Goal: Task Accomplishment & Management: Manage account settings

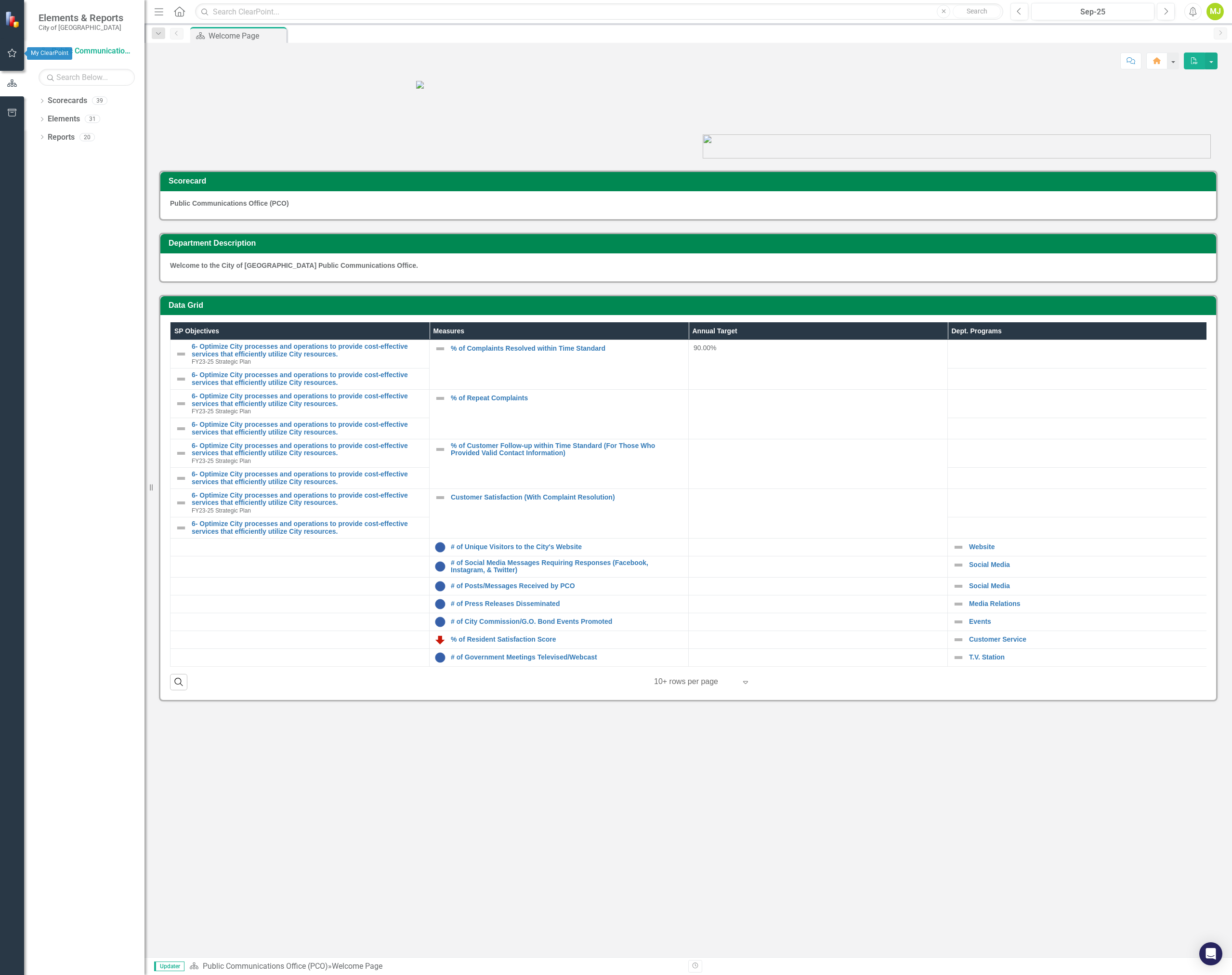
click at [13, 55] on icon "button" at bounding box center [12, 53] width 10 height 8
click at [54, 101] on link "My Updates" at bounding box center [87, 106] width 96 height 11
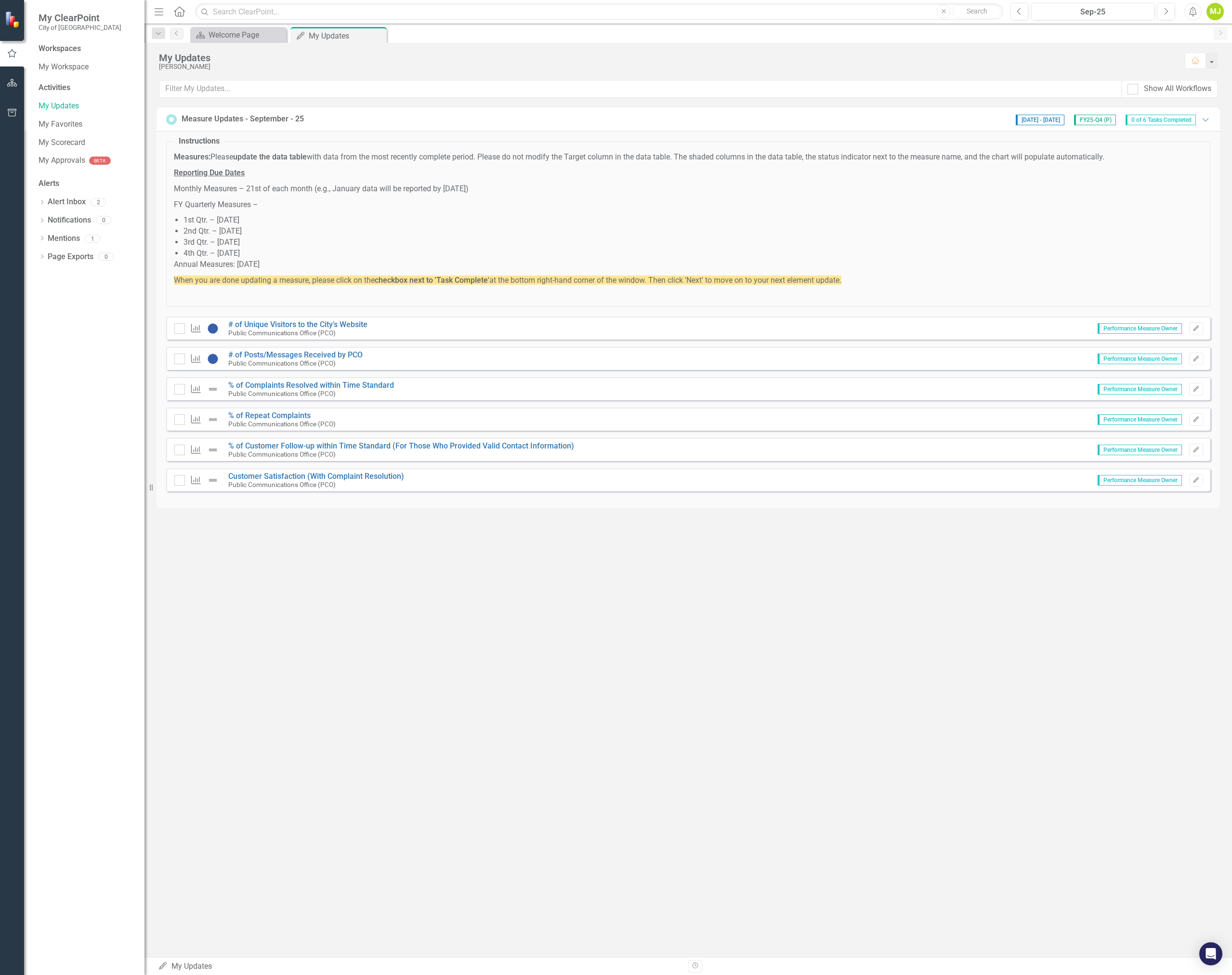
click at [418, 336] on div "Measure # of Unique Visitors to the City's Website Public Communications Office…" at bounding box center [688, 328] width 1044 height 23
click at [1194, 328] on icon "Edit" at bounding box center [1196, 329] width 7 height 6
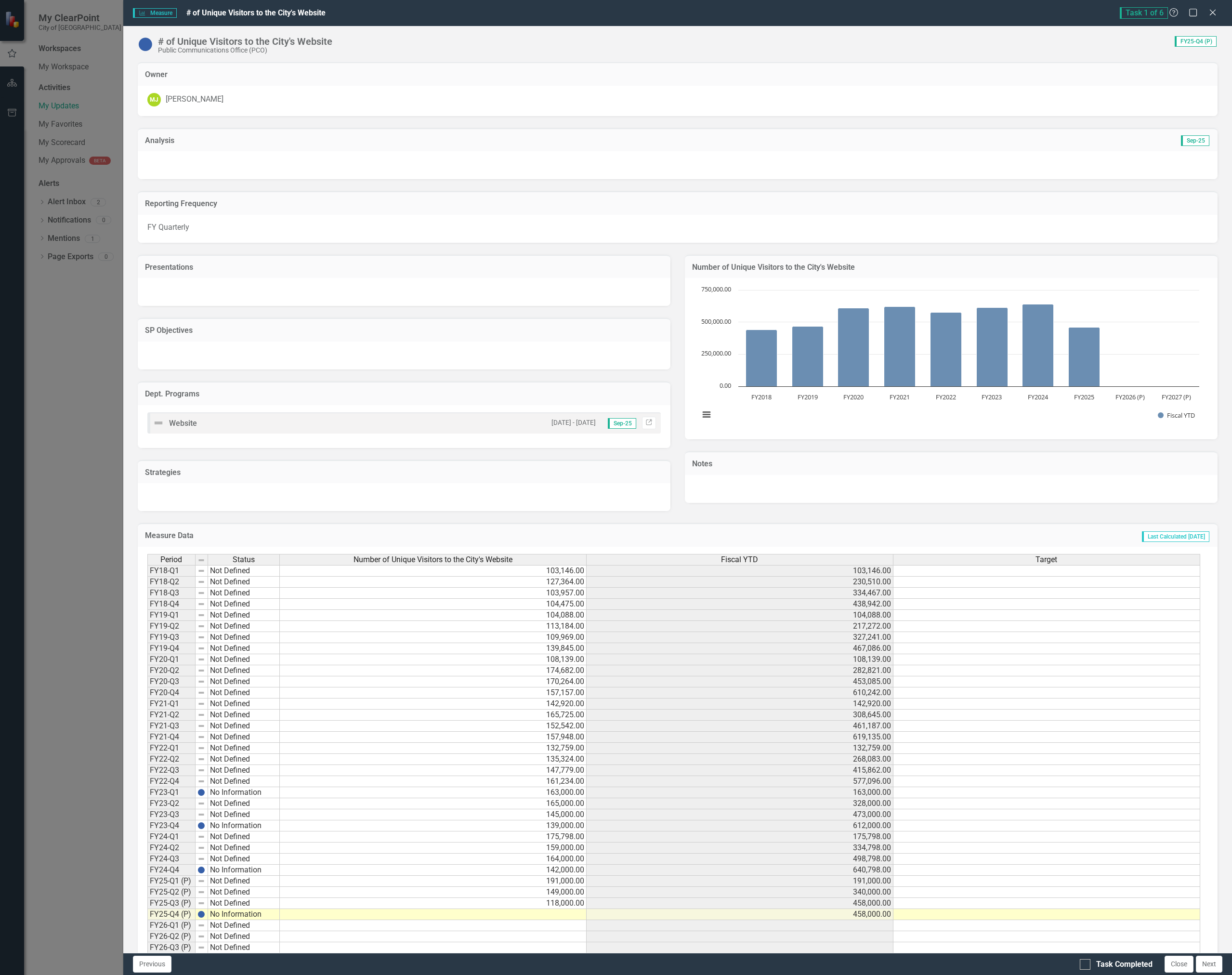
scroll to position [91, 0]
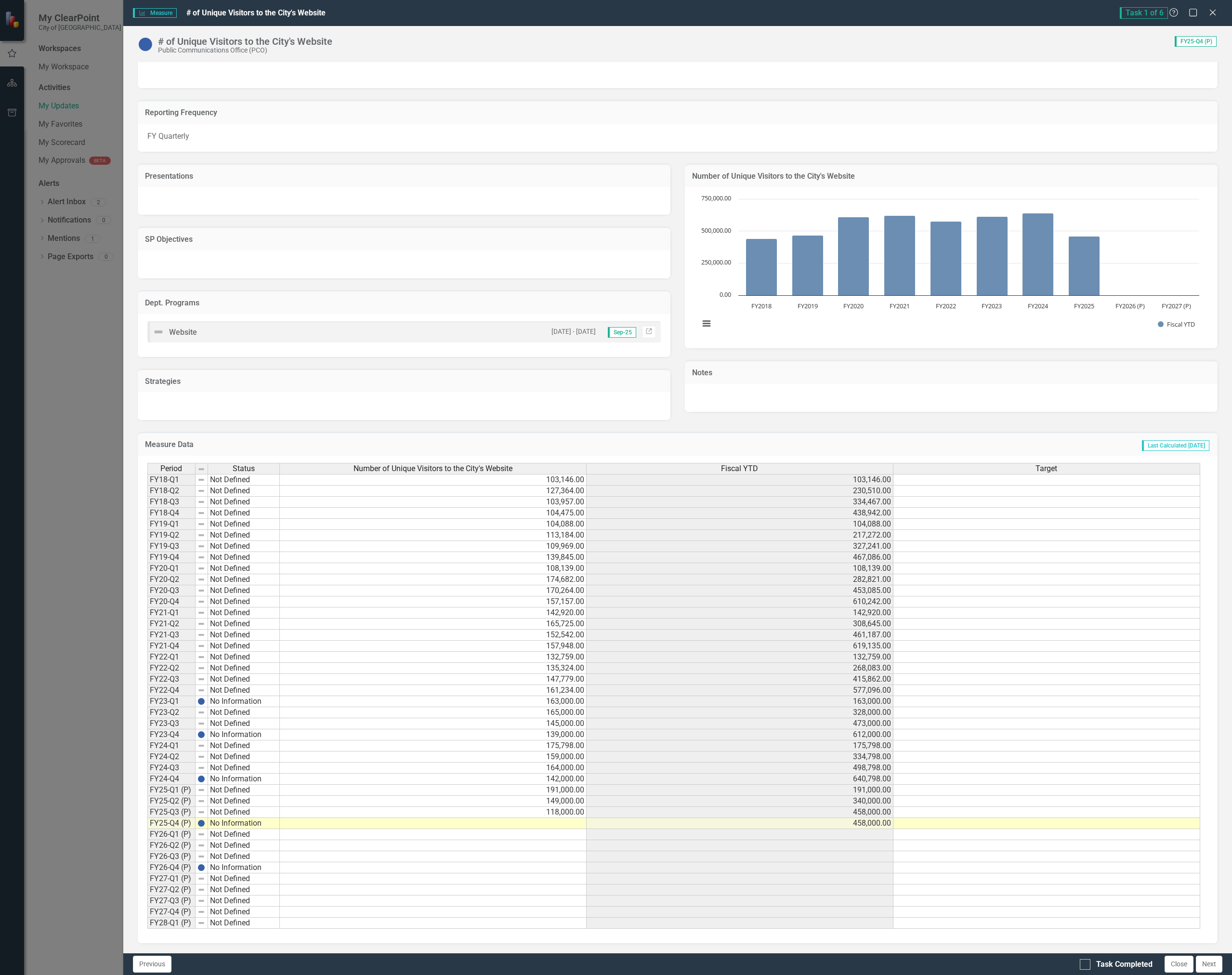
click at [525, 822] on td at bounding box center [433, 823] width 307 height 11
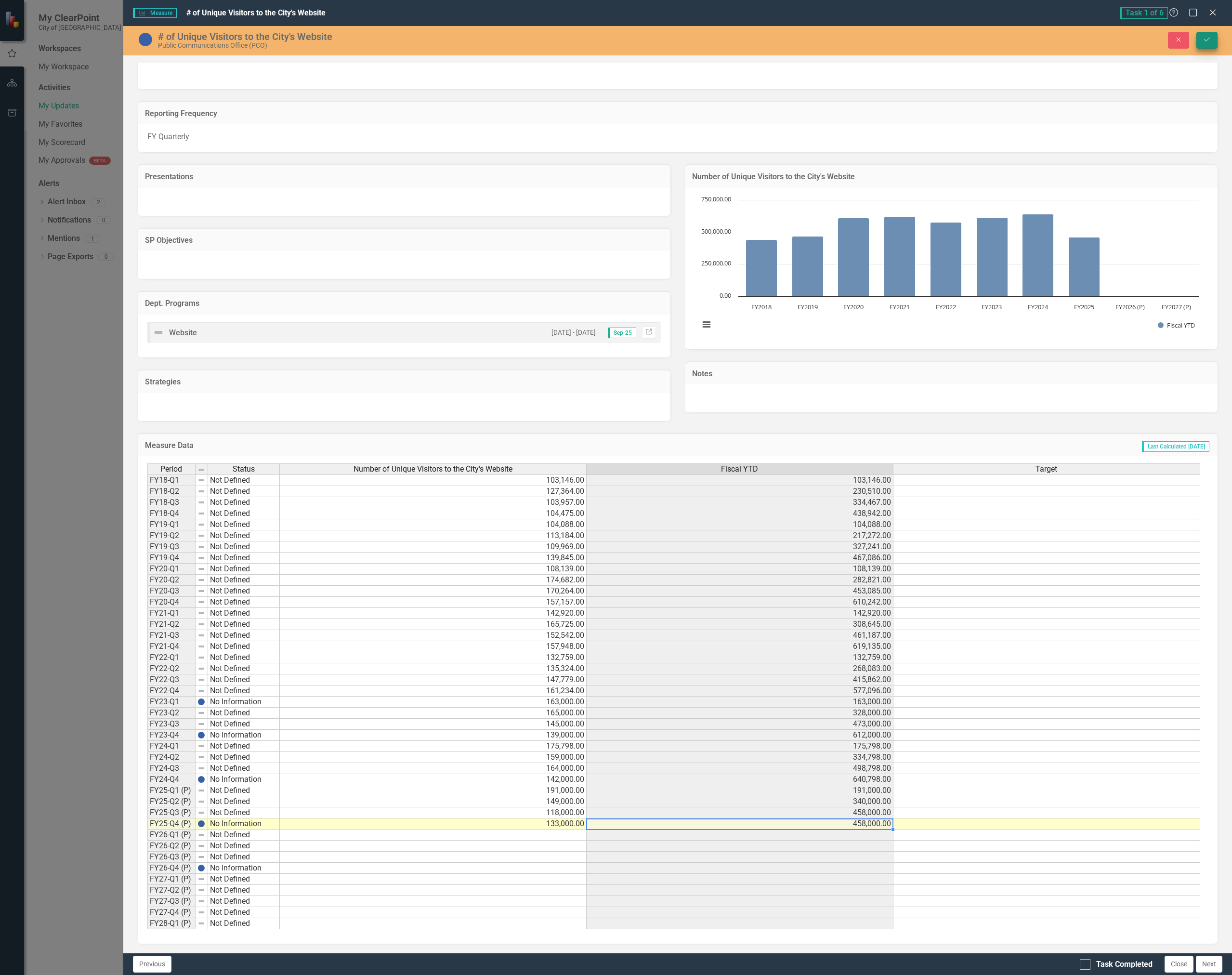
type textarea "133000"
click at [1200, 38] on button "Save" at bounding box center [1207, 40] width 21 height 17
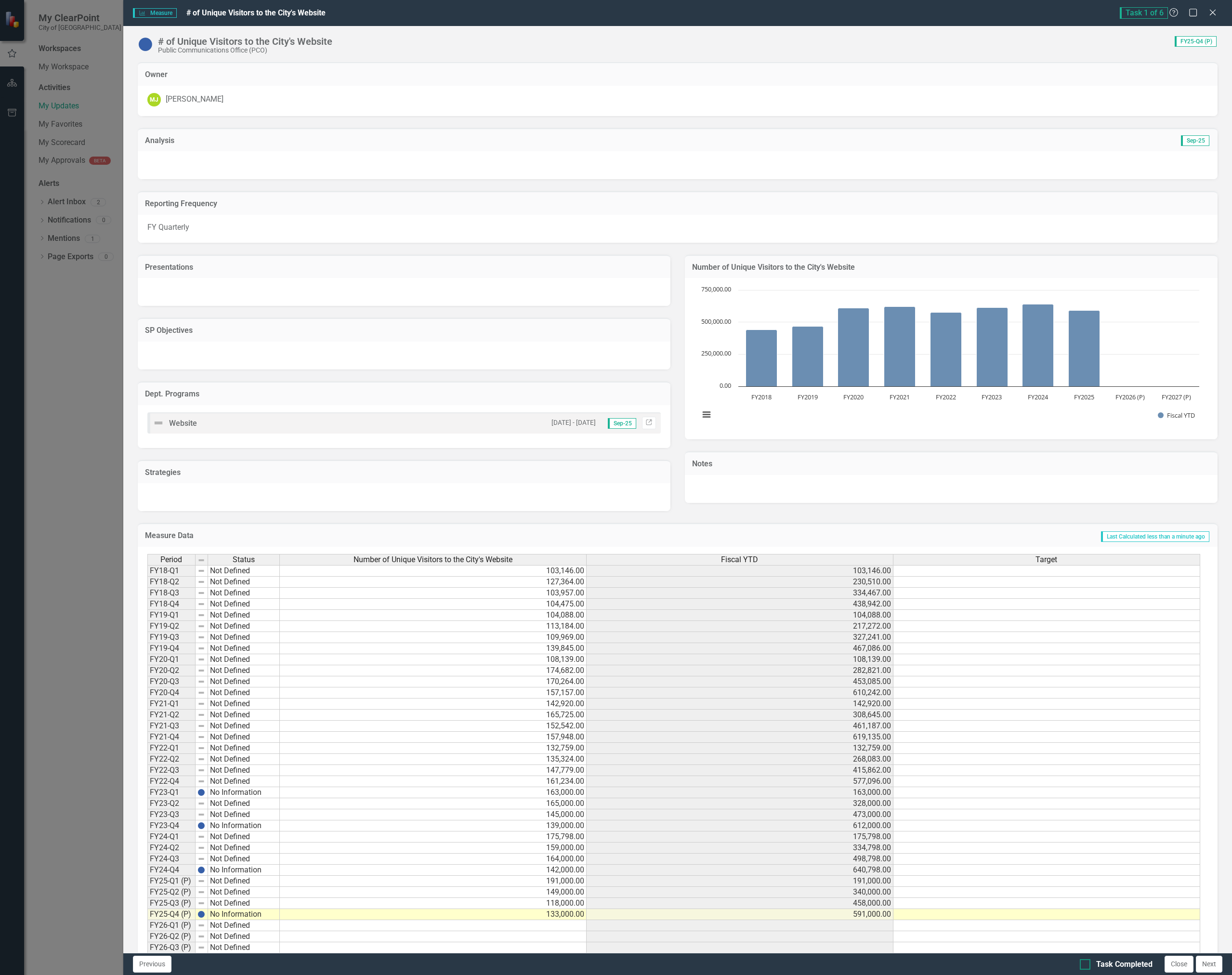
click at [1086, 962] on div at bounding box center [1085, 964] width 11 height 11
click at [1086, 962] on input "Task Completed" at bounding box center [1083, 962] width 6 height 6
checkbox input "true"
click at [1208, 960] on button "Next" at bounding box center [1209, 964] width 27 height 17
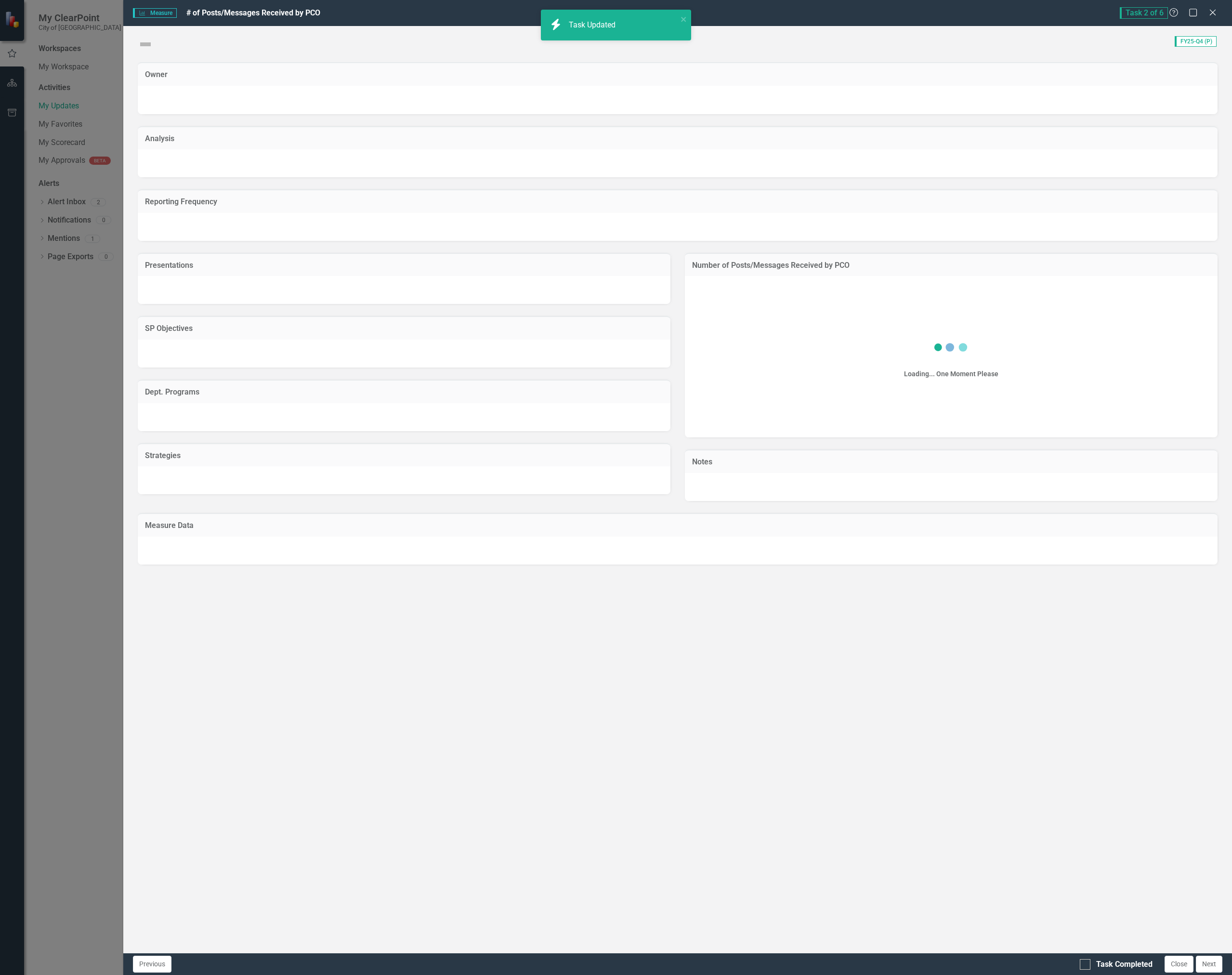
checkbox input "true"
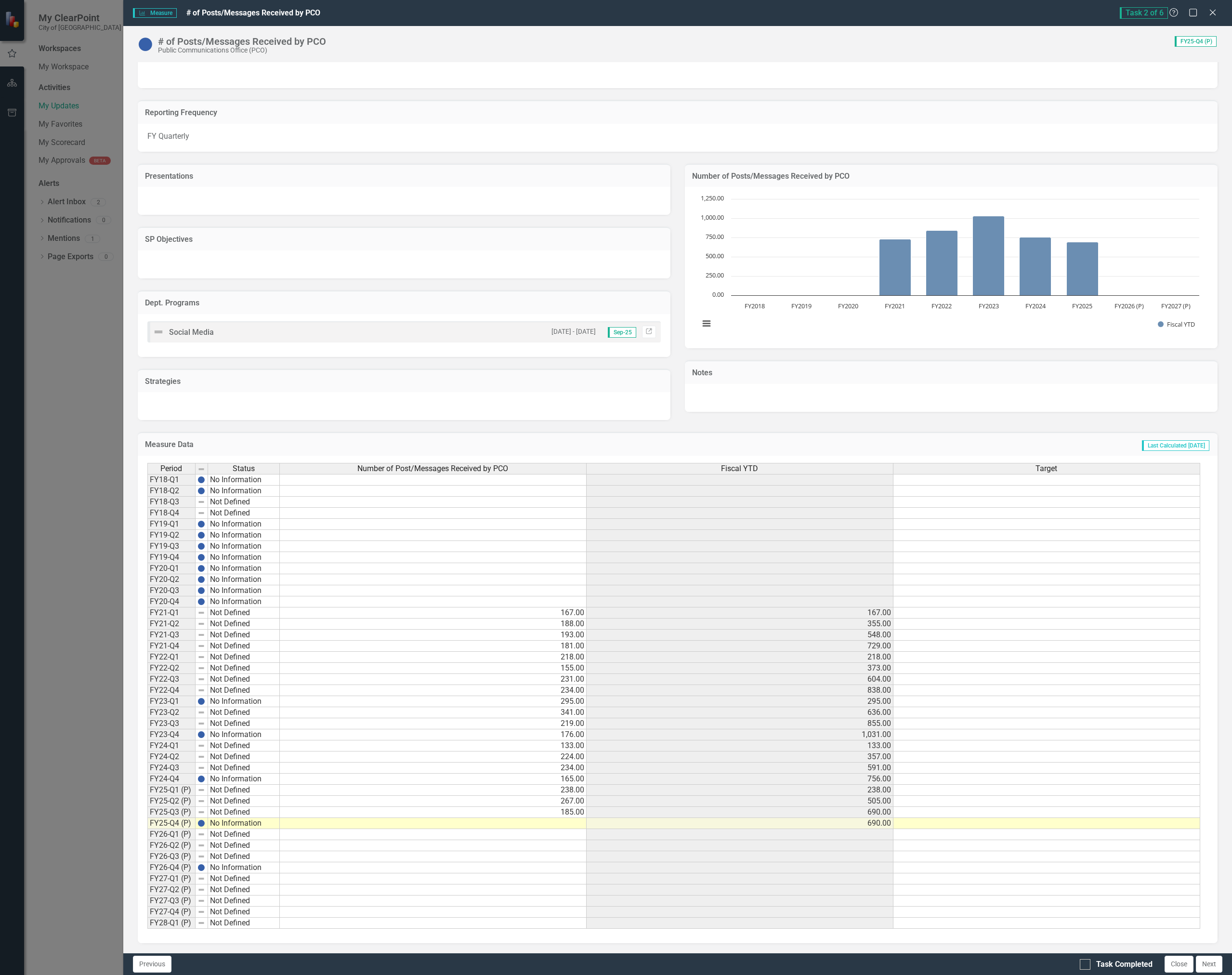
click at [568, 825] on td at bounding box center [433, 823] width 307 height 11
click at [524, 816] on td "185.00" at bounding box center [433, 812] width 307 height 11
click at [520, 822] on td at bounding box center [433, 823] width 307 height 11
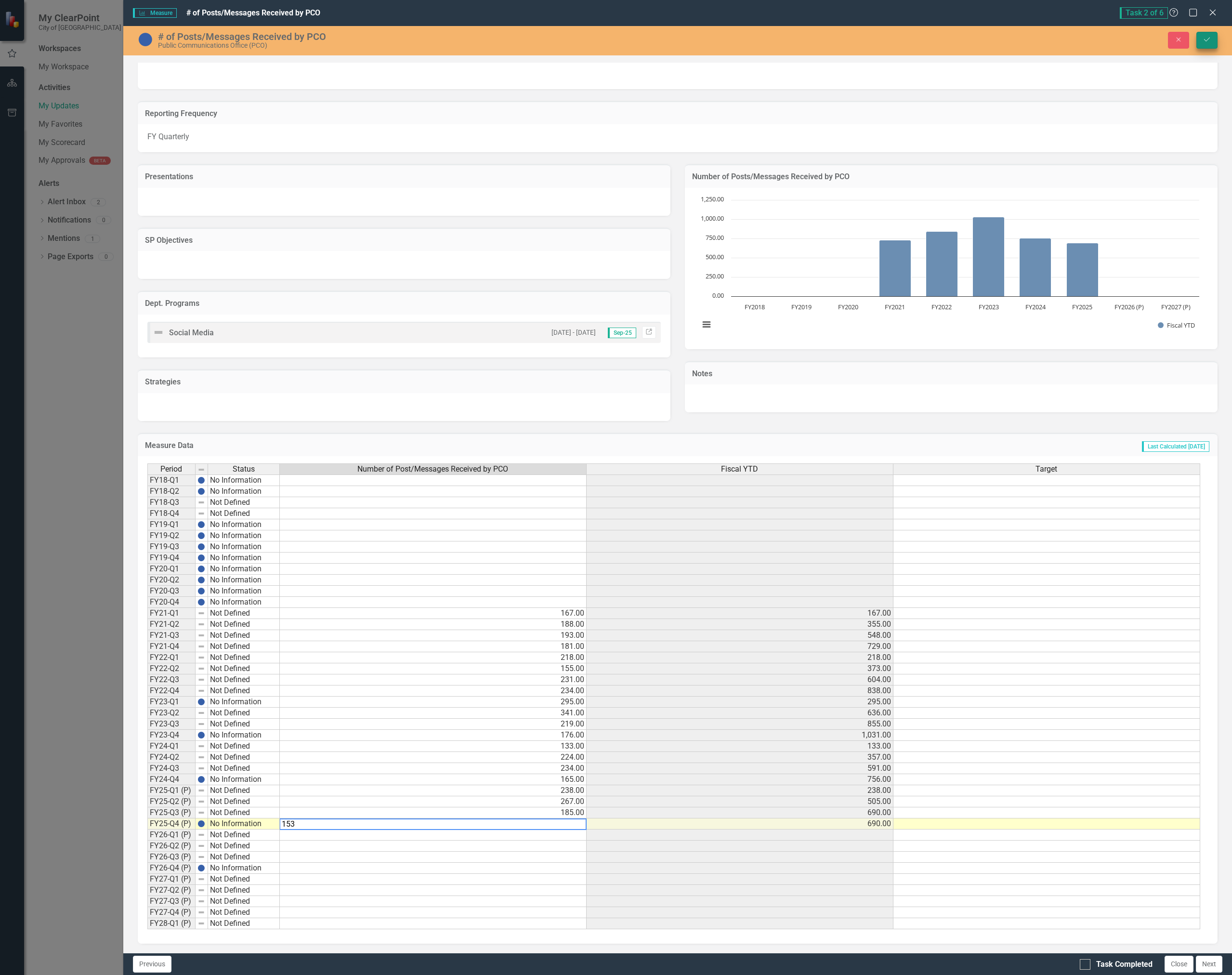
type textarea "153"
click at [1204, 36] on icon "Save" at bounding box center [1206, 39] width 9 height 7
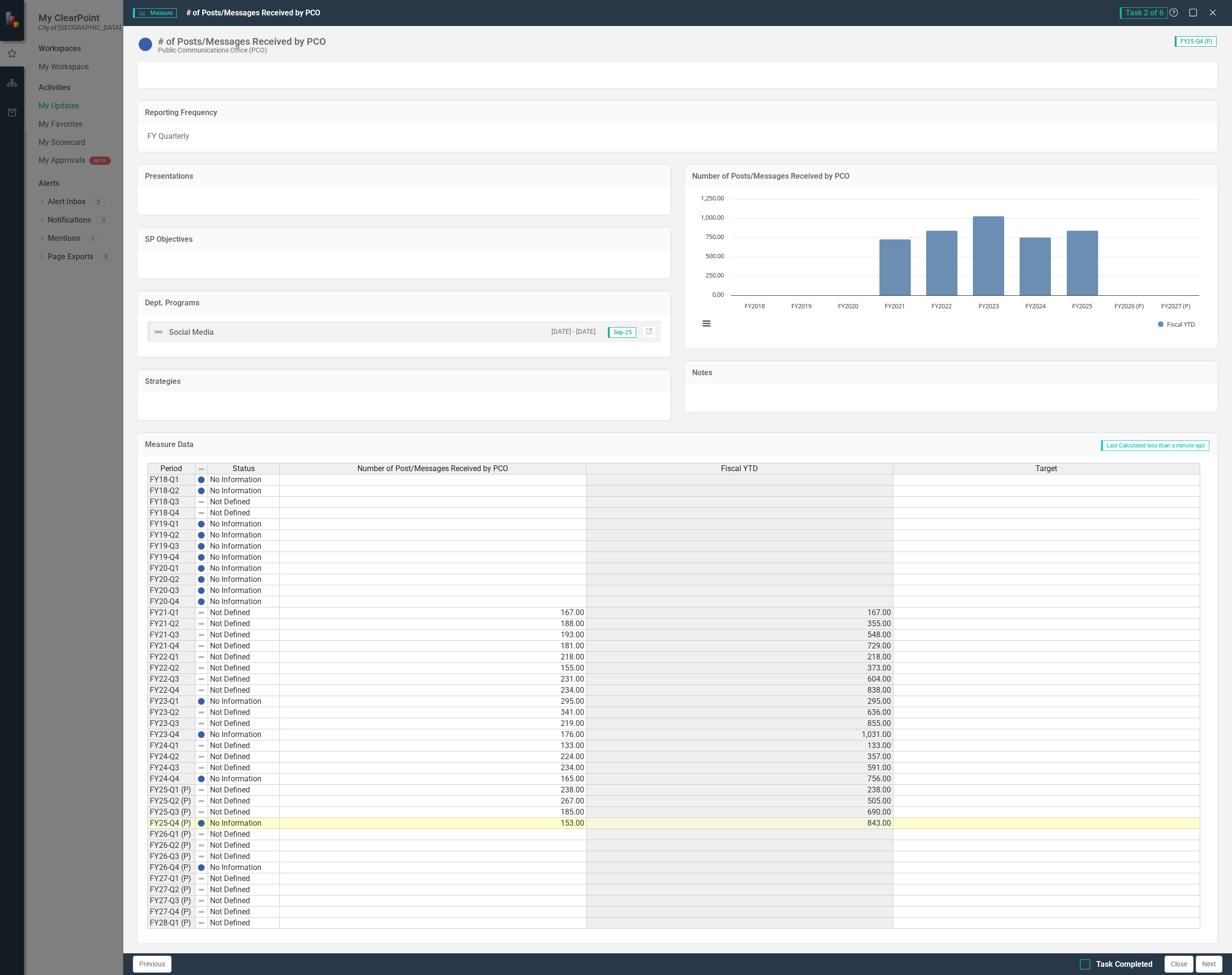
click at [1085, 963] on input "Task Completed" at bounding box center [1083, 962] width 6 height 6
checkbox input "true"
click at [1214, 968] on button "Next" at bounding box center [1209, 964] width 27 height 17
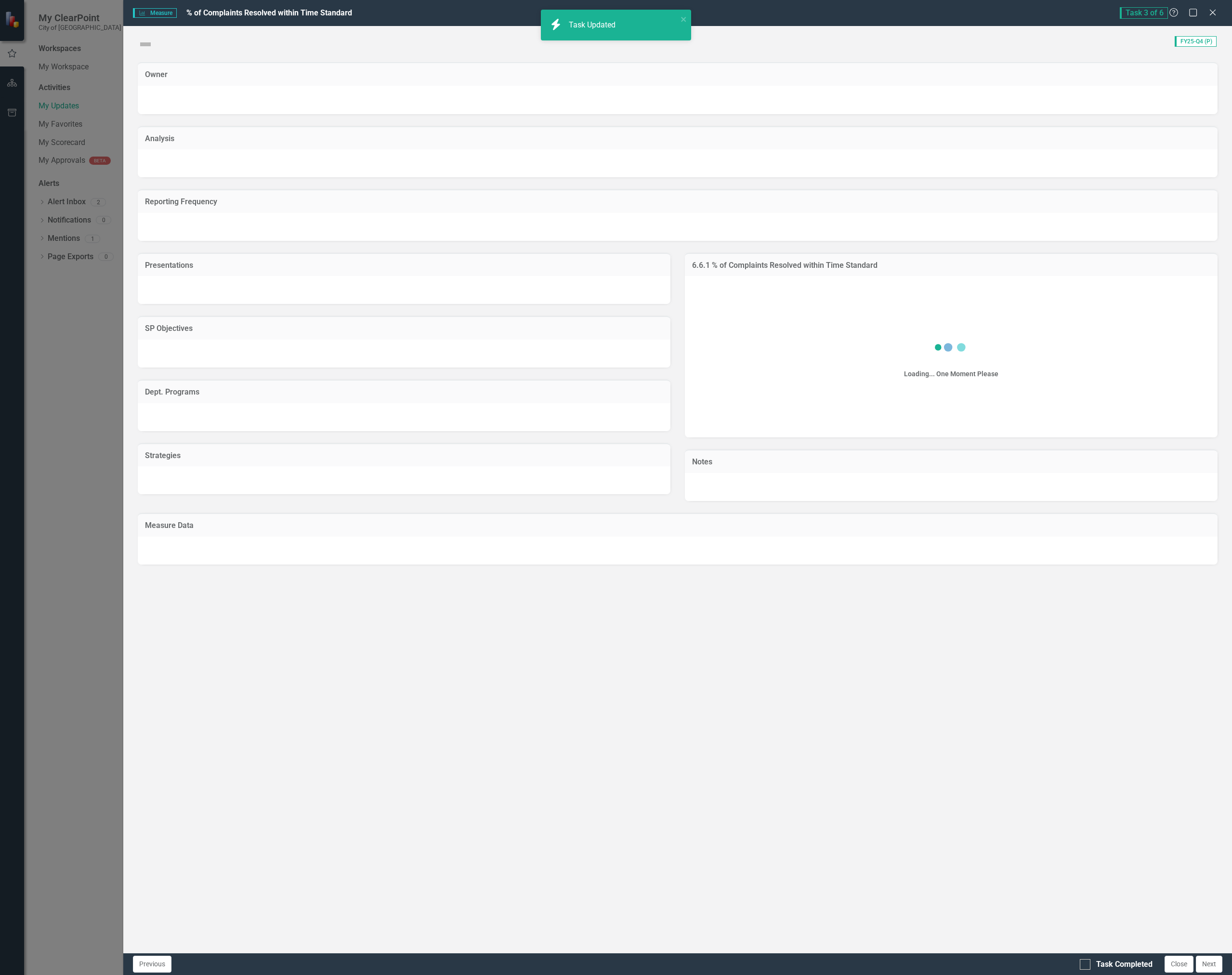
checkbox input "true"
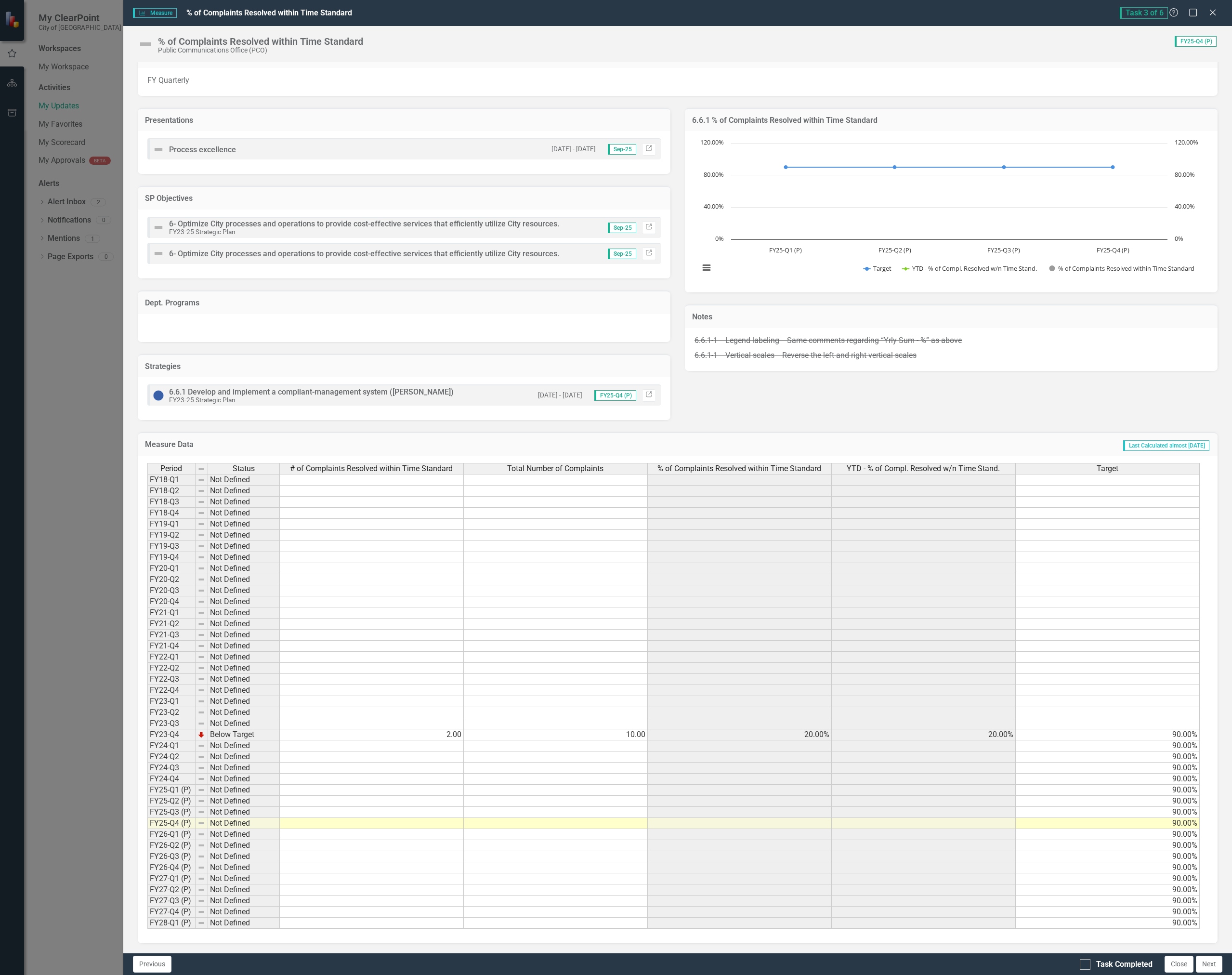
scroll to position [0, 0]
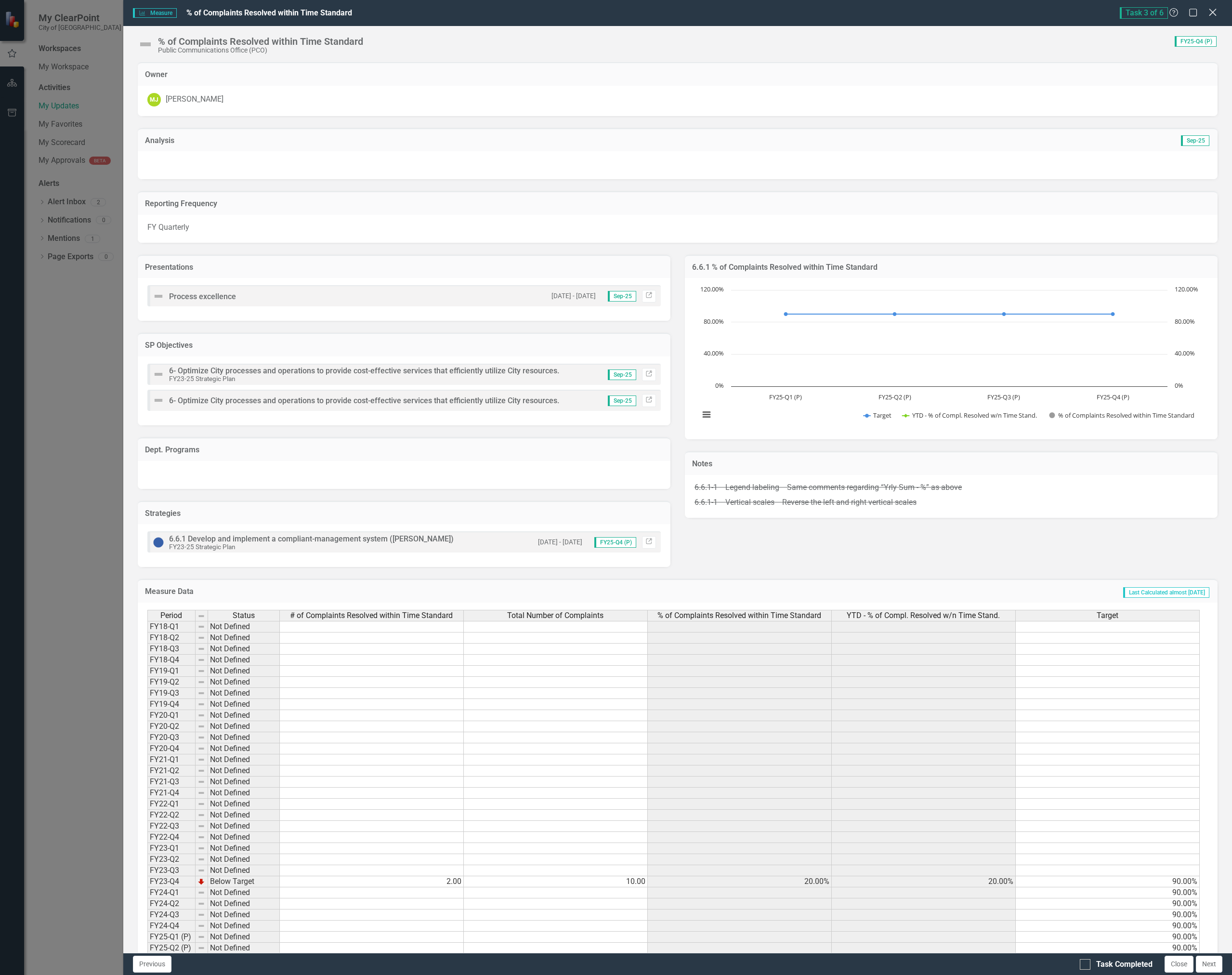
click at [1213, 15] on icon "Close" at bounding box center [1212, 12] width 12 height 9
